Goal: Task Accomplishment & Management: Manage account settings

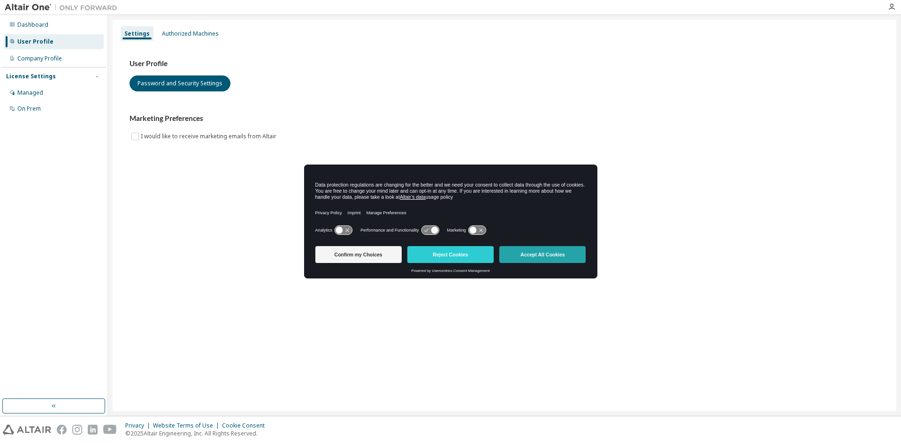
click at [562, 257] on button "Accept All Cookies" at bounding box center [542, 254] width 86 height 17
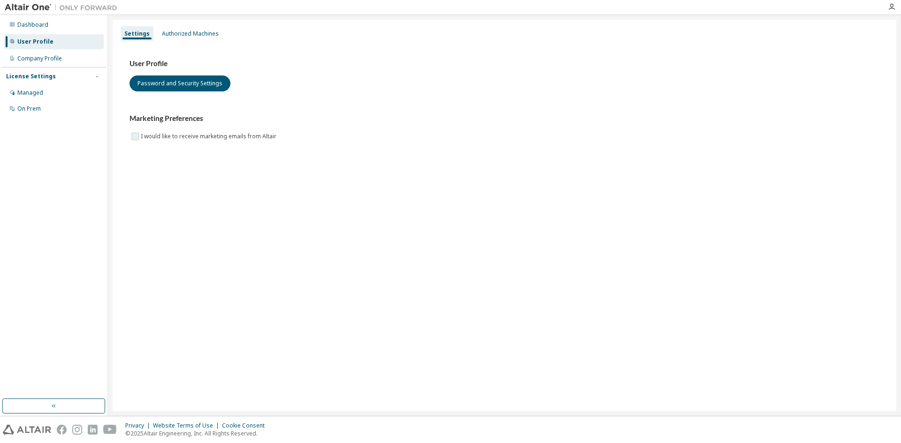
click at [158, 140] on label "I would like to receive marketing emails from Altair" at bounding box center [209, 136] width 137 height 11
click at [154, 136] on label "I would like to receive marketing emails from Altair" at bounding box center [209, 136] width 137 height 11
click at [155, 134] on label "I would like to receive marketing emails from Altair" at bounding box center [209, 136] width 137 height 11
click at [34, 23] on div "Dashboard" at bounding box center [32, 25] width 31 height 8
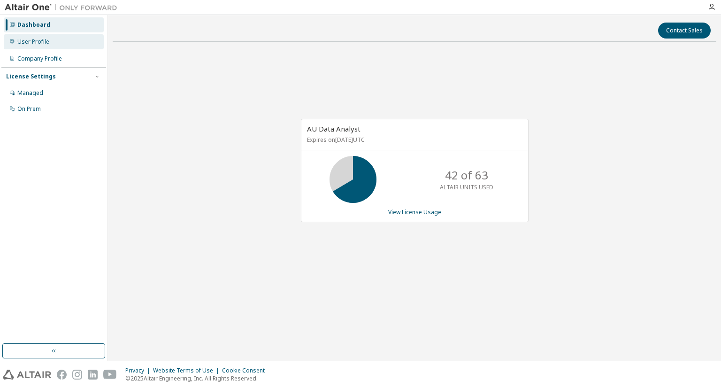
click at [30, 44] on div "User Profile" at bounding box center [33, 42] width 32 height 8
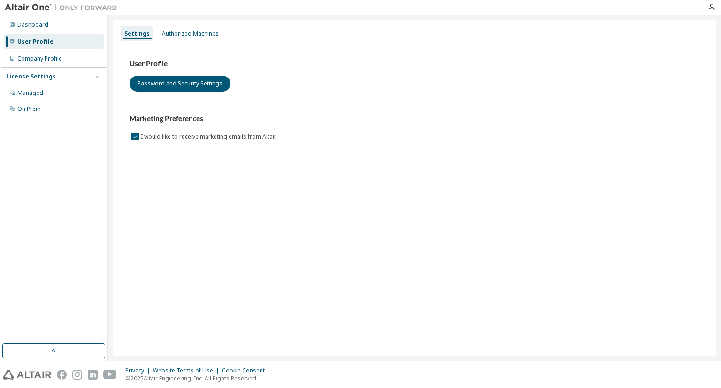
click at [31, 42] on div "User Profile" at bounding box center [35, 42] width 36 height 8
click at [176, 32] on div "Authorized Machines" at bounding box center [190, 34] width 57 height 8
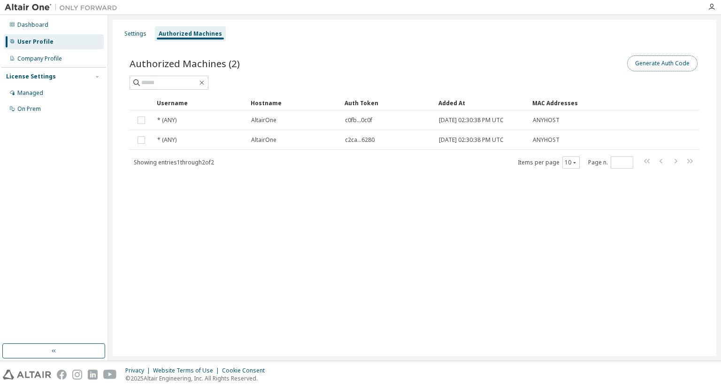
click at [657, 64] on button "Generate Auth Code" at bounding box center [662, 63] width 70 height 16
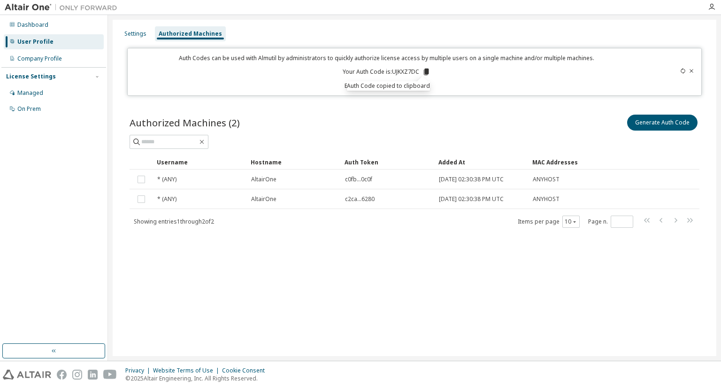
click at [481, 89] on p "Expires in 4 minutes, 16 seconds" at bounding box center [386, 86] width 506 height 8
click at [308, 164] on div "Hostname" at bounding box center [294, 161] width 86 height 15
click at [385, 22] on div "Settings Authorized Machines Auth Codes can be used with Almutil by administrat…" at bounding box center [414, 188] width 603 height 336
click at [424, 71] on icon at bounding box center [426, 72] width 8 height 8
click at [656, 124] on button "Generate Auth Code" at bounding box center [662, 122] width 70 height 16
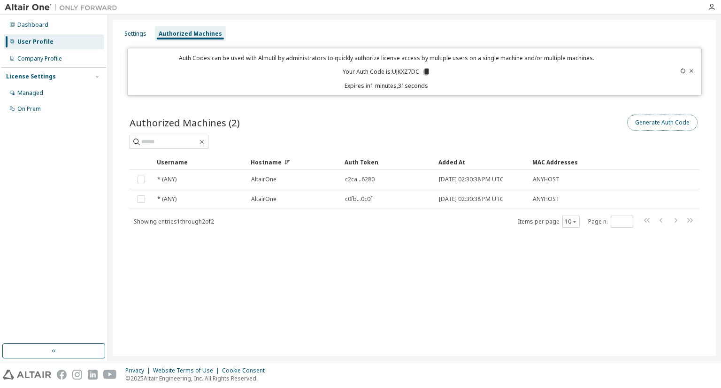
click at [658, 122] on button "Generate Auth Code" at bounding box center [662, 122] width 70 height 16
click at [97, 207] on div "Dashboard User Profile Company Profile License Settings Managed On Prem" at bounding box center [53, 179] width 105 height 326
click at [644, 119] on button "Generate Auth Code" at bounding box center [662, 122] width 70 height 16
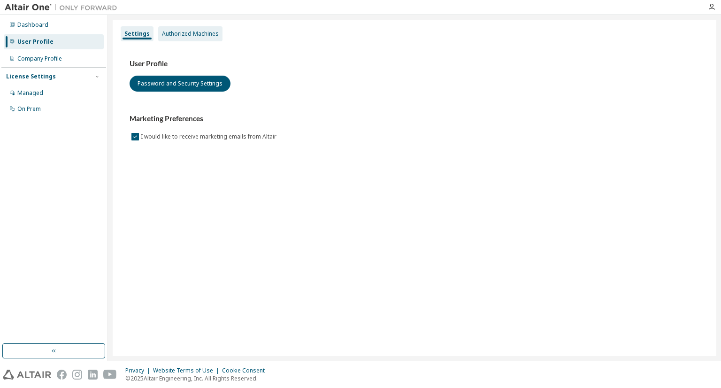
click at [208, 35] on div "Authorized Machines" at bounding box center [190, 34] width 57 height 8
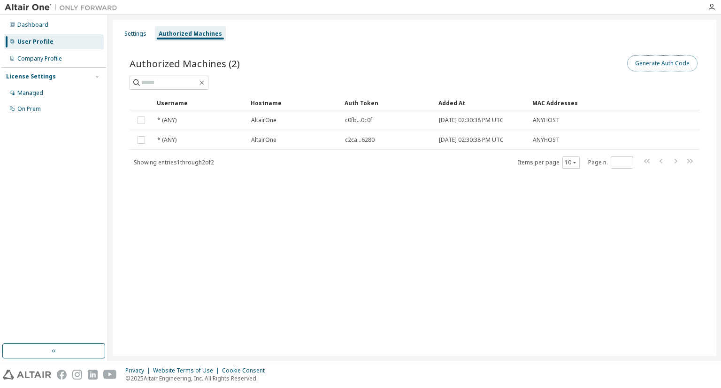
click at [663, 65] on button "Generate Auth Code" at bounding box center [662, 63] width 70 height 16
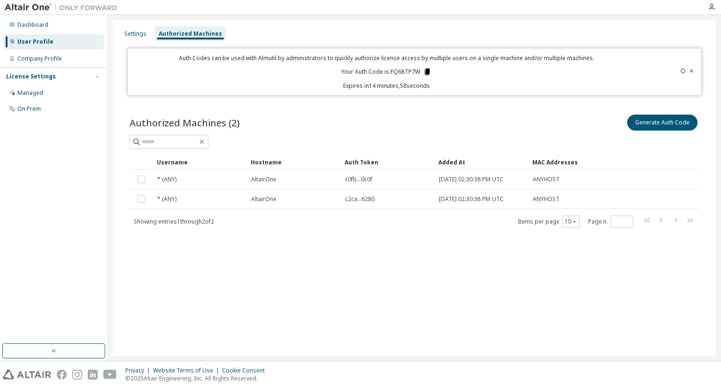
click at [427, 70] on icon at bounding box center [427, 72] width 5 height 7
